Goal: Information Seeking & Learning: Compare options

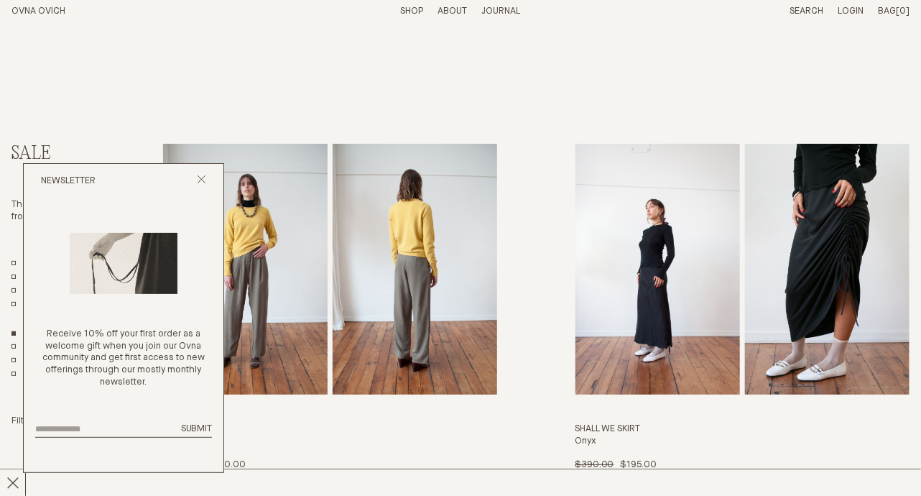
click at [200, 173] on div "Newsletter" at bounding box center [124, 181] width 200 height 34
click at [200, 176] on icon "Close popup" at bounding box center [201, 179] width 9 height 9
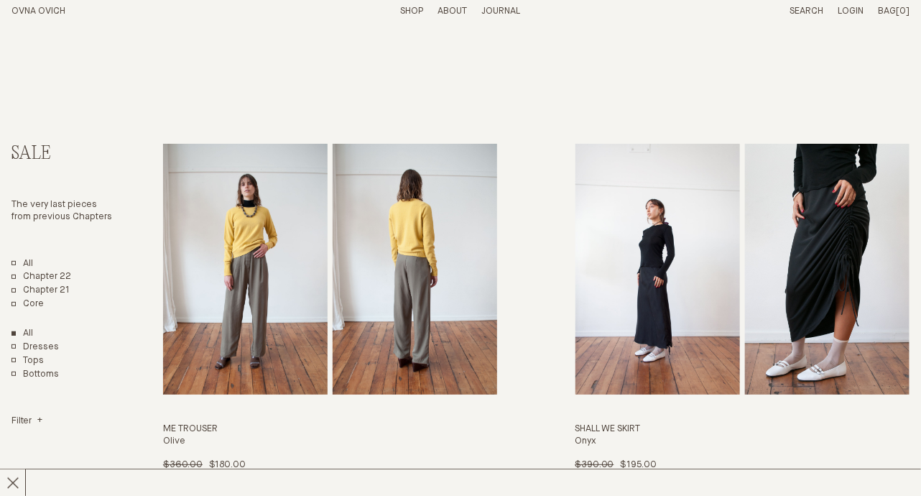
click at [405, 10] on link "Shop" at bounding box center [411, 10] width 23 height 9
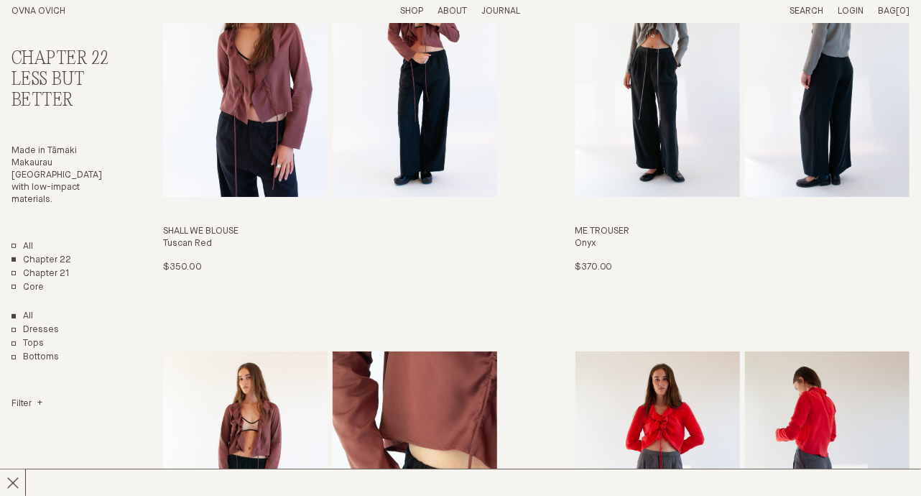
scroll to position [2103, 0]
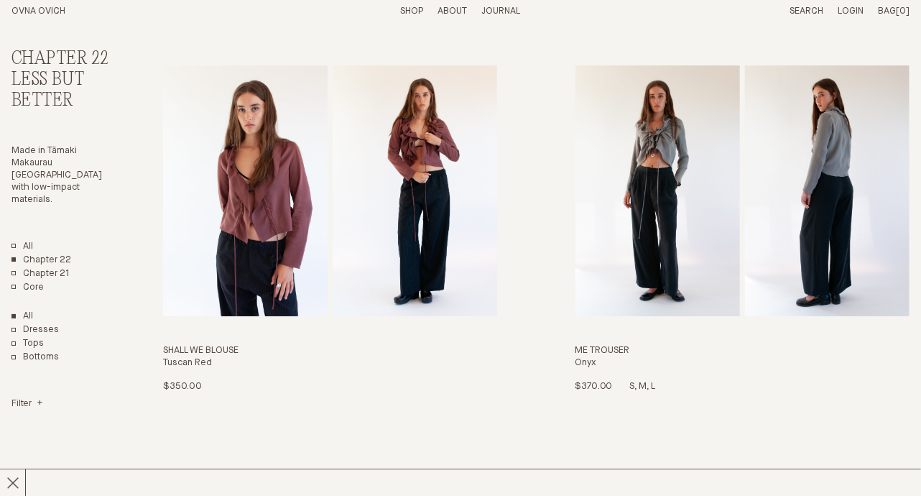
click at [629, 172] on img "Me Trouser" at bounding box center [657, 190] width 165 height 251
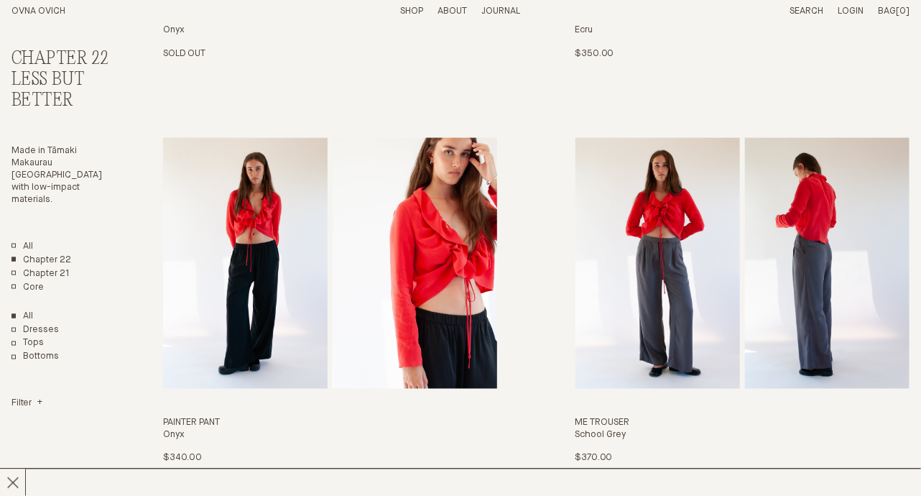
scroll to position [818, 0]
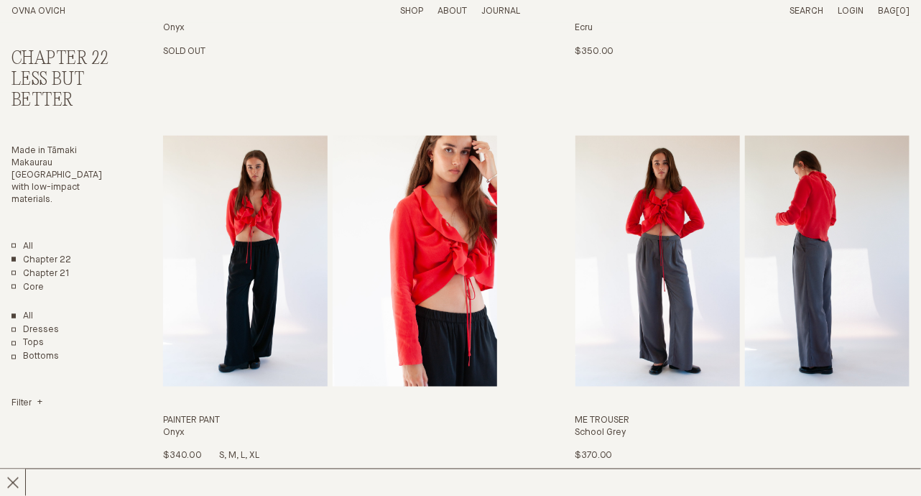
click at [258, 225] on img "Painter Pant" at bounding box center [245, 261] width 165 height 251
click at [721, 261] on img "Me Trouser" at bounding box center [657, 261] width 165 height 251
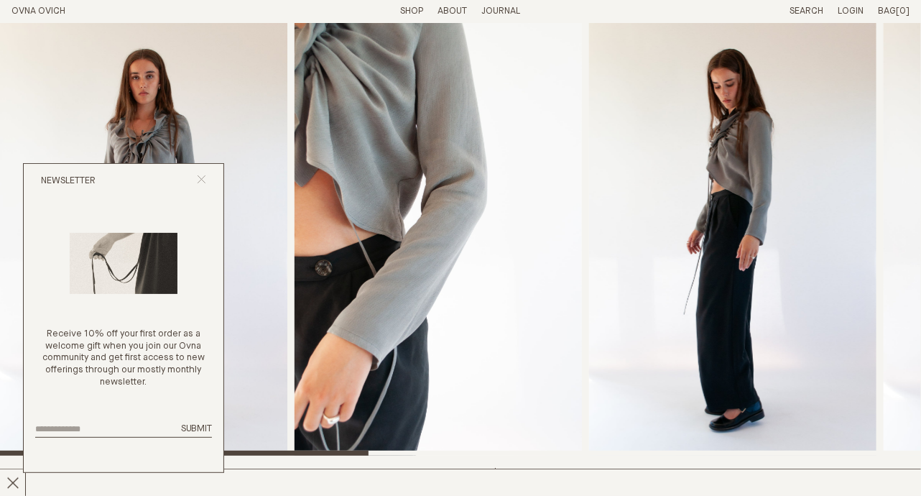
click at [204, 184] on icon "Close popup" at bounding box center [201, 179] width 9 height 9
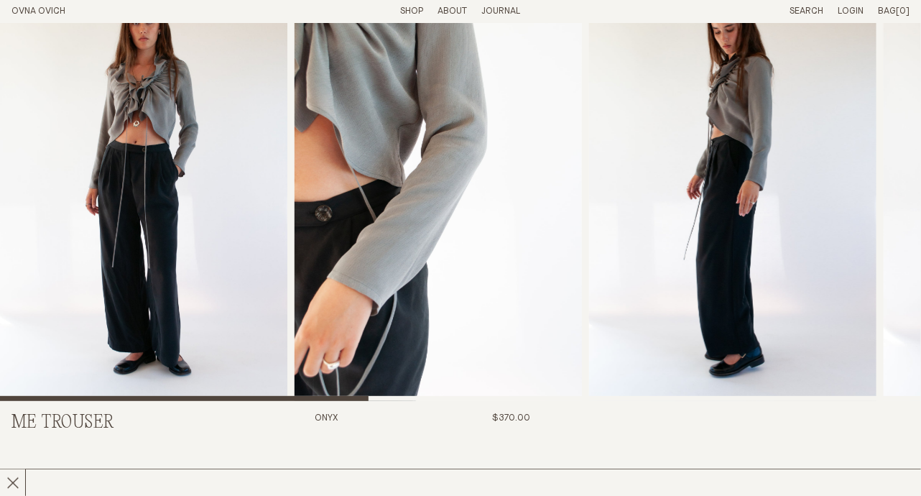
scroll to position [60, 0]
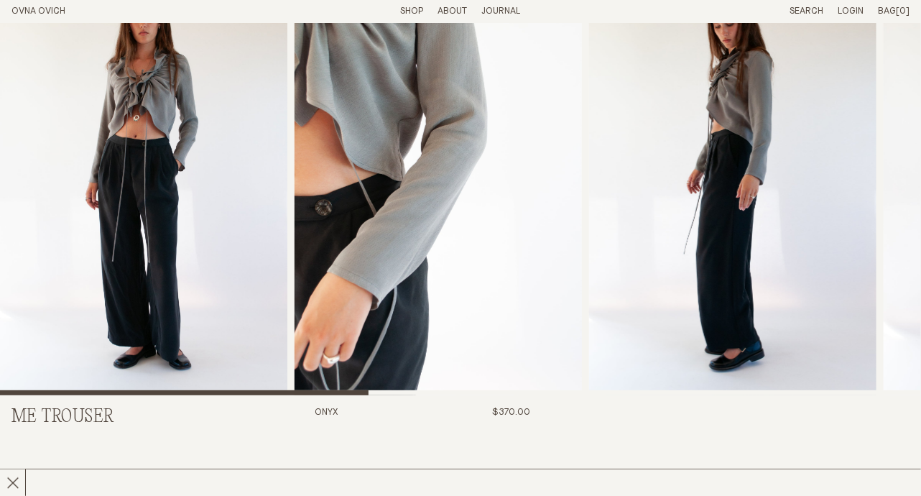
click at [194, 190] on img "1 / 8" at bounding box center [143, 179] width 287 height 432
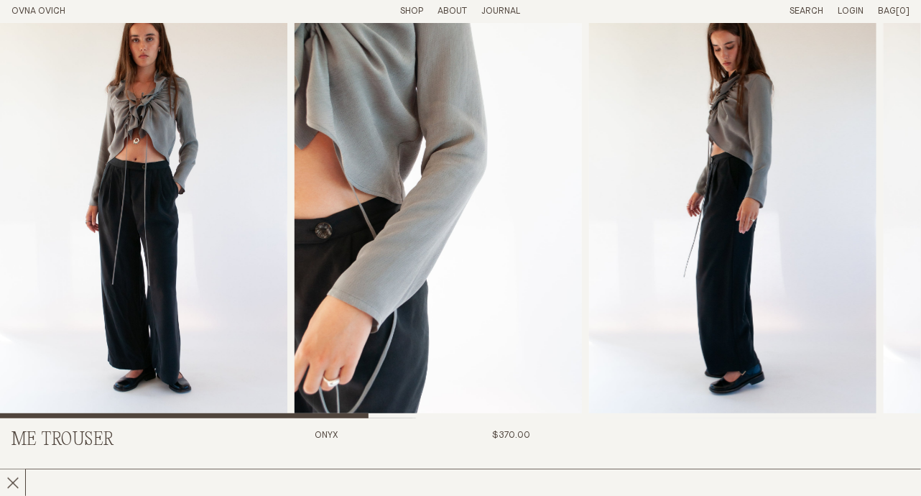
scroll to position [37, 0]
click at [190, 216] on img "1 / 8" at bounding box center [143, 202] width 287 height 432
click at [161, 208] on img "1 / 8" at bounding box center [143, 202] width 287 height 432
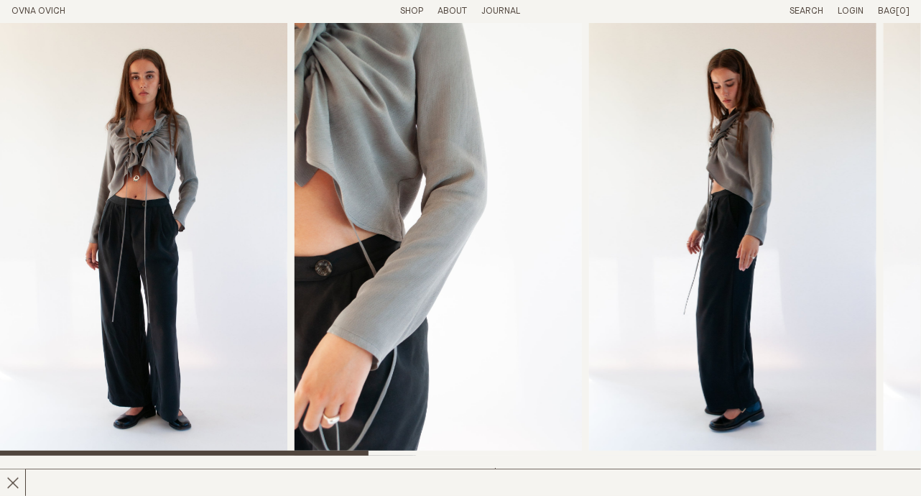
click at [389, 195] on img "2 / 8" at bounding box center [438, 239] width 287 height 432
click at [662, 202] on img "3 / 8" at bounding box center [732, 239] width 287 height 432
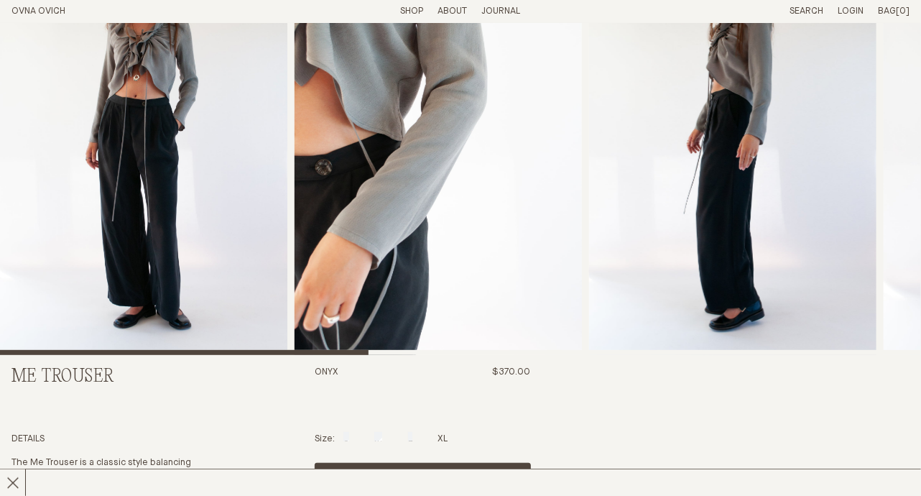
scroll to position [22, 0]
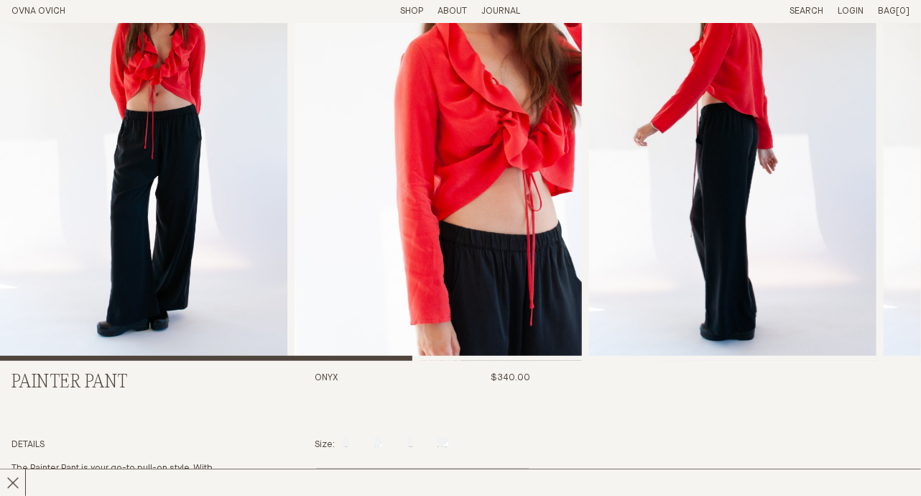
scroll to position [94, 0]
click at [250, 206] on img "1 / 7" at bounding box center [143, 145] width 287 height 432
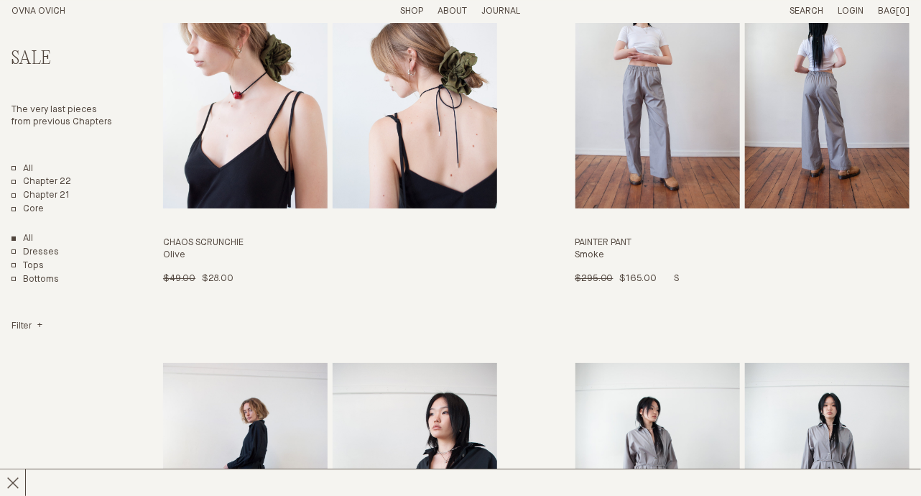
scroll to position [2200, 0]
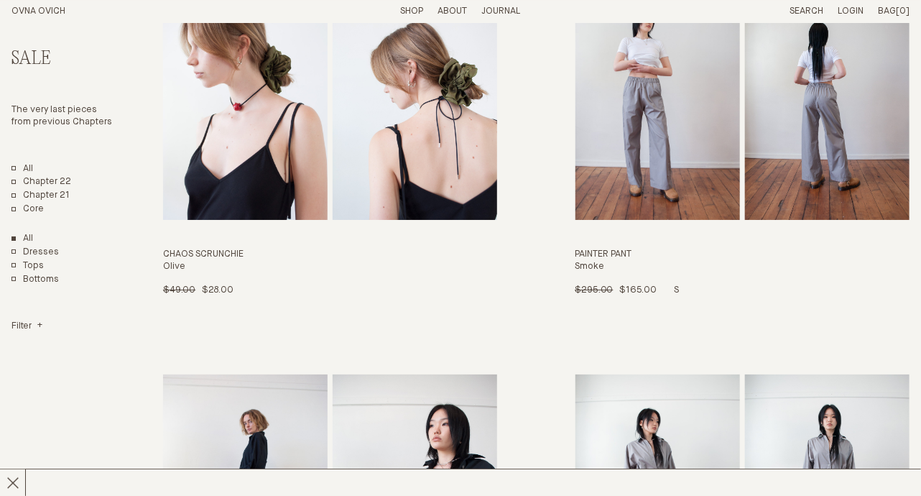
click at [642, 81] on img "Painter Pant" at bounding box center [657, 94] width 165 height 251
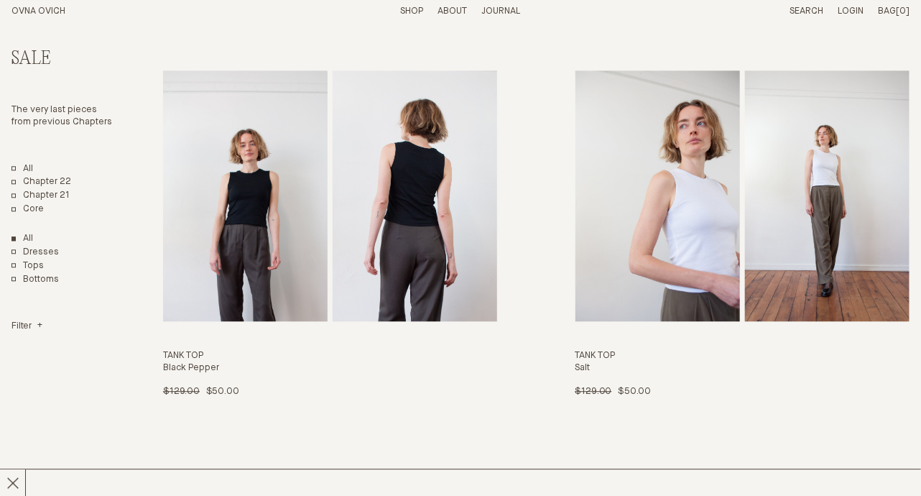
scroll to position [3718, 0]
click at [366, 117] on img "Tank Top" at bounding box center [415, 195] width 165 height 251
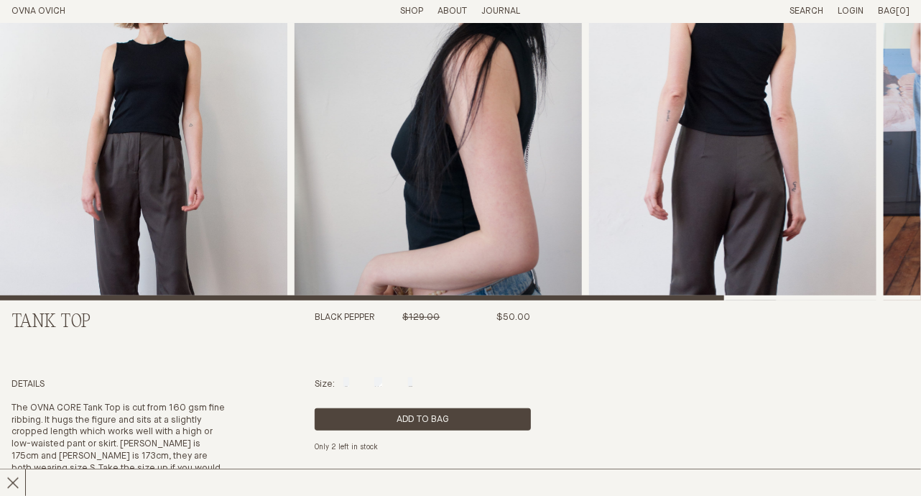
scroll to position [52, 0]
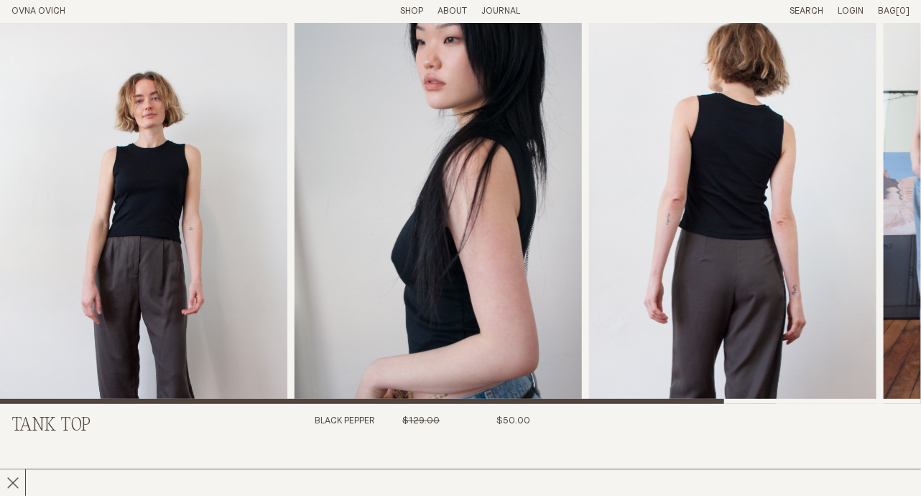
click at [814, 176] on img "3 / 4" at bounding box center [732, 187] width 287 height 432
